Goal: Find specific page/section: Find specific page/section

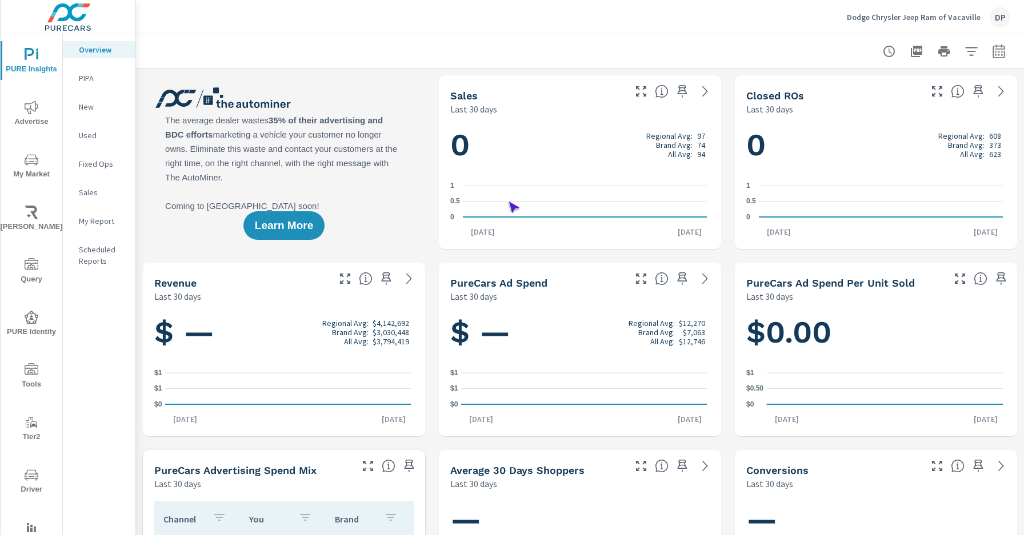
click at [29, 482] on span "Driver" at bounding box center [31, 483] width 55 height 28
